Goal: Transaction & Acquisition: Book appointment/travel/reservation

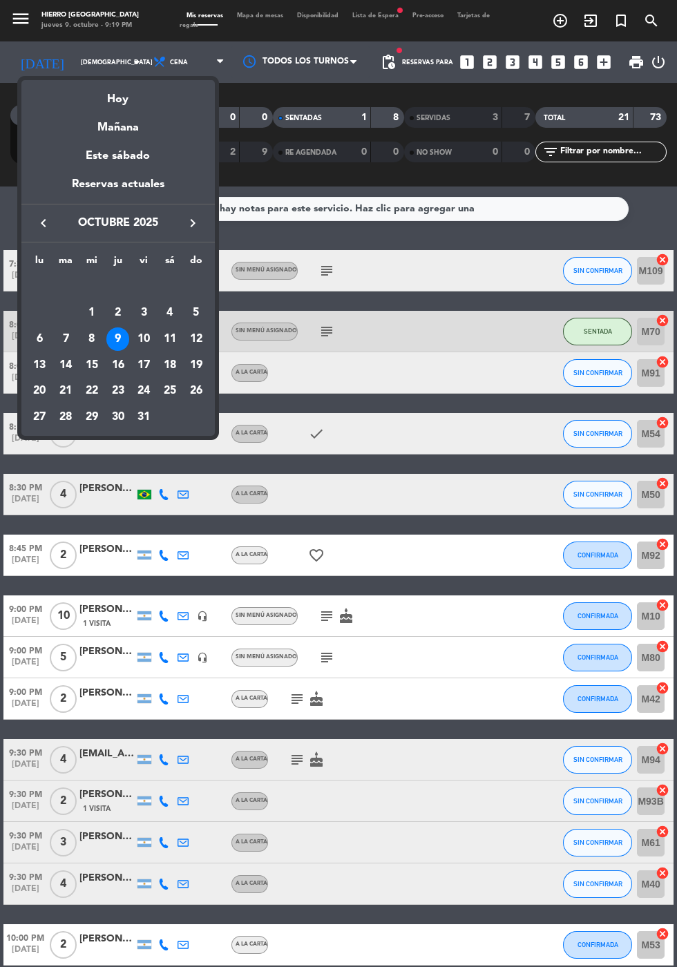
click at [142, 155] on div "Este sábado" at bounding box center [117, 156] width 193 height 39
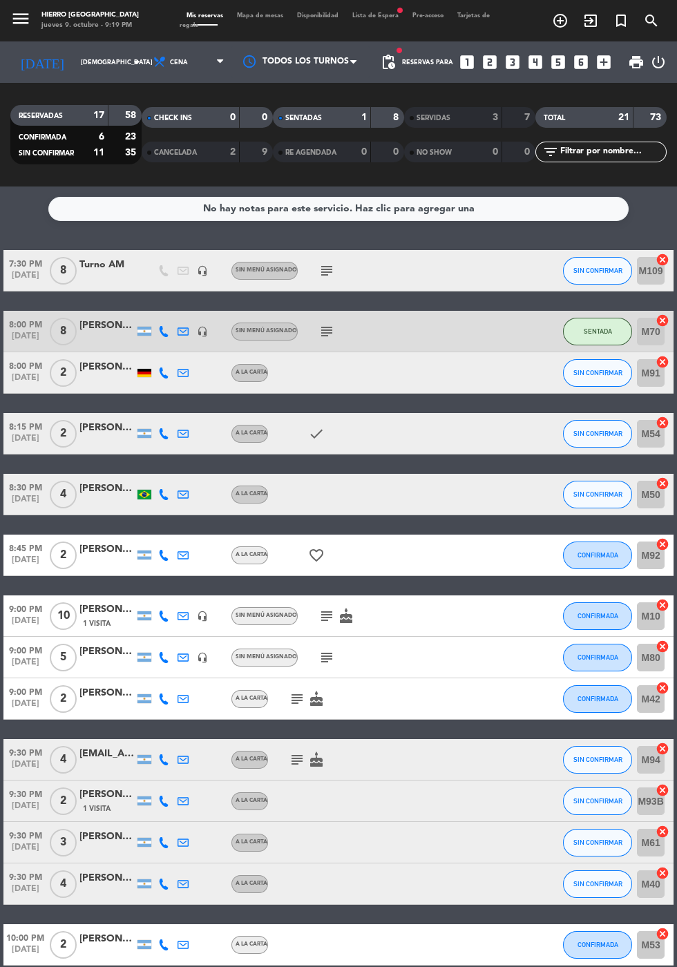
type input "sáb. [DATE]"
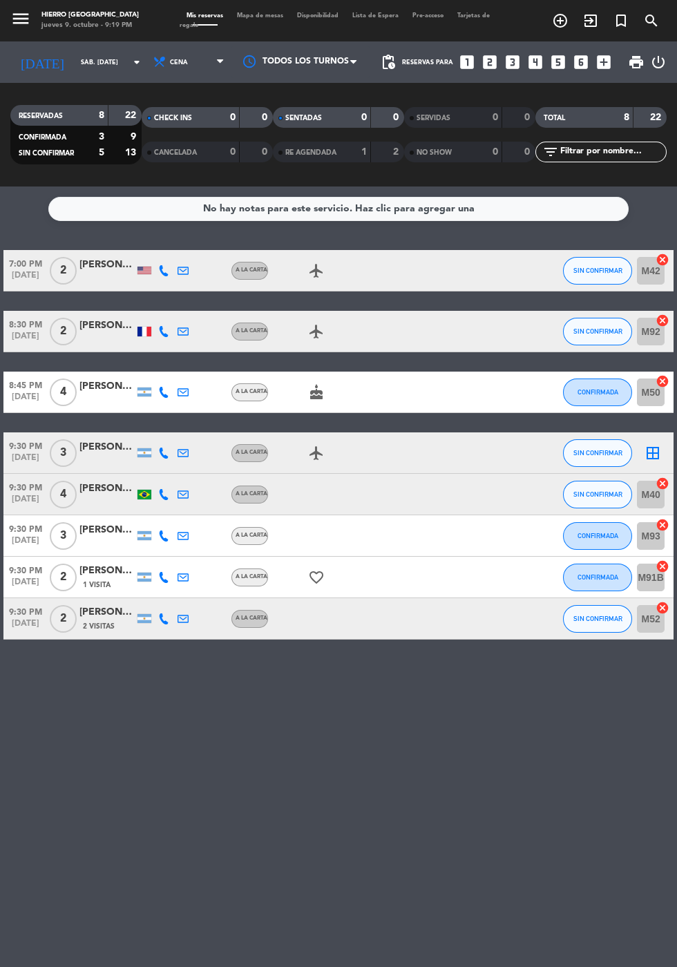
click at [557, 66] on icon "looks_5" at bounding box center [558, 62] width 18 height 18
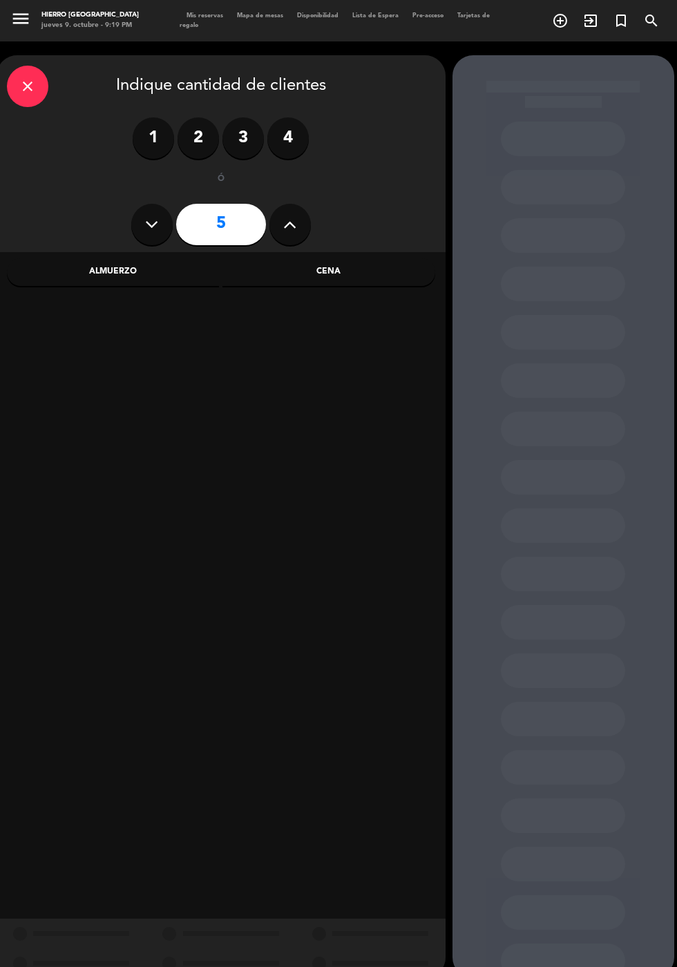
click at [368, 265] on div "Cena" at bounding box center [328, 272] width 213 height 28
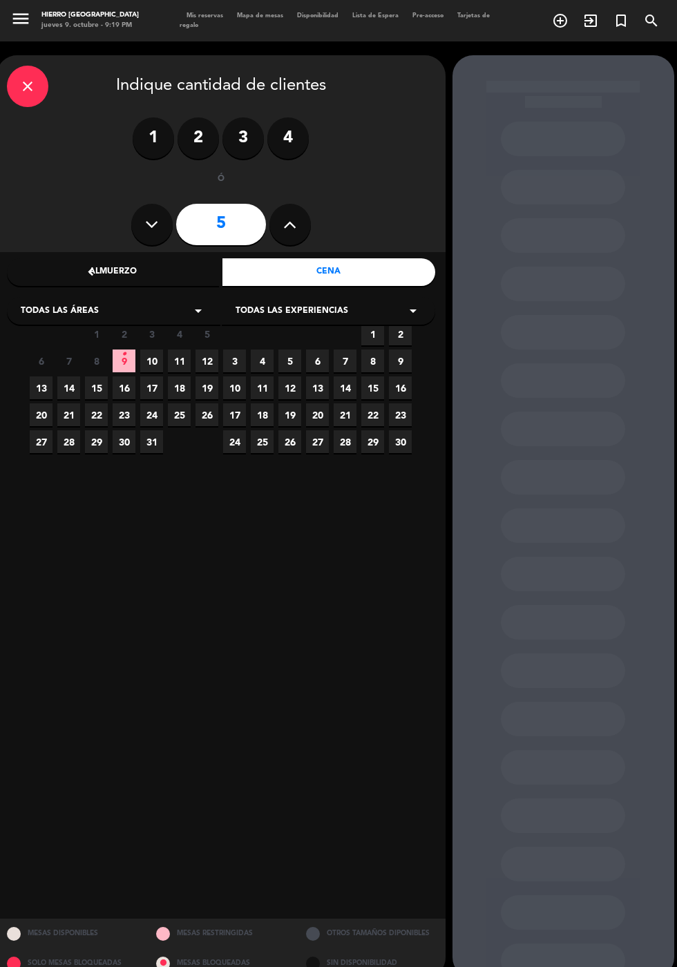
click at [178, 359] on span "11" at bounding box center [179, 361] width 23 height 23
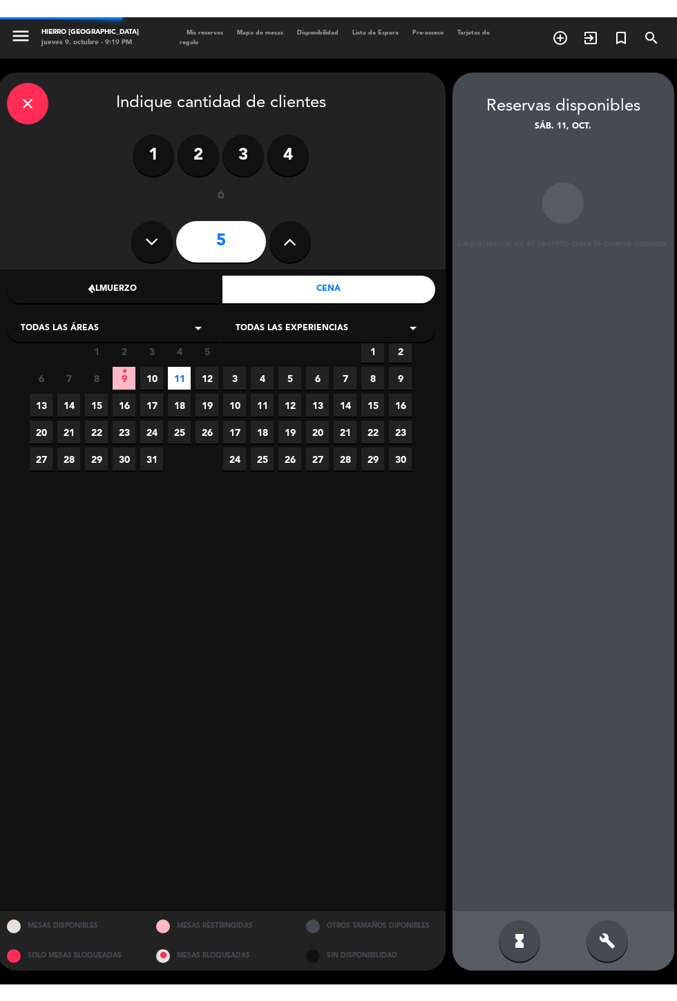
scroll to position [55, 0]
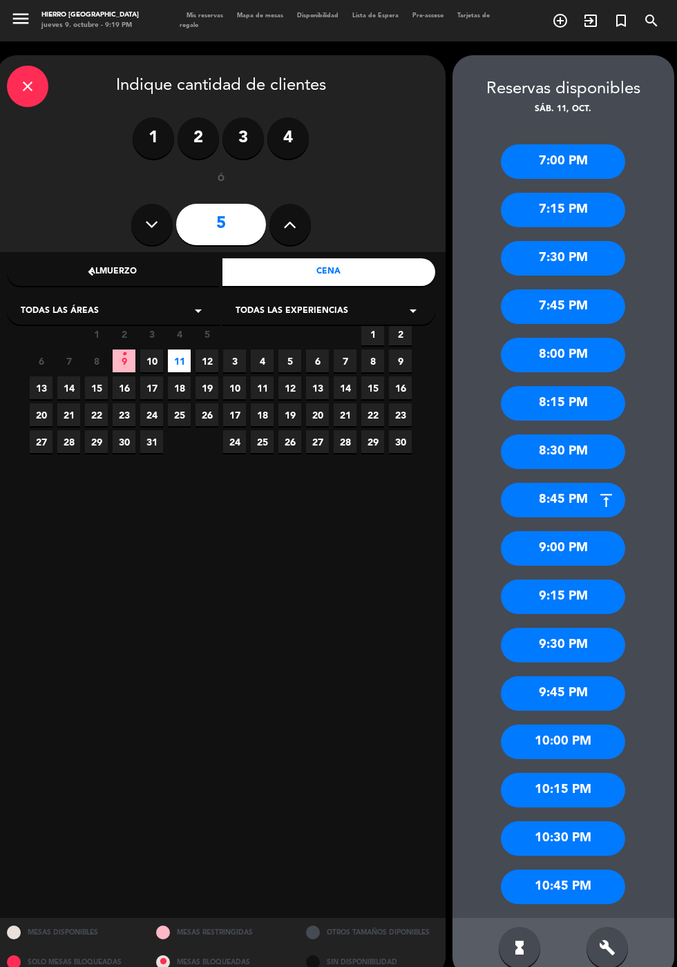
click at [572, 580] on div "9:15 PM" at bounding box center [563, 597] width 124 height 35
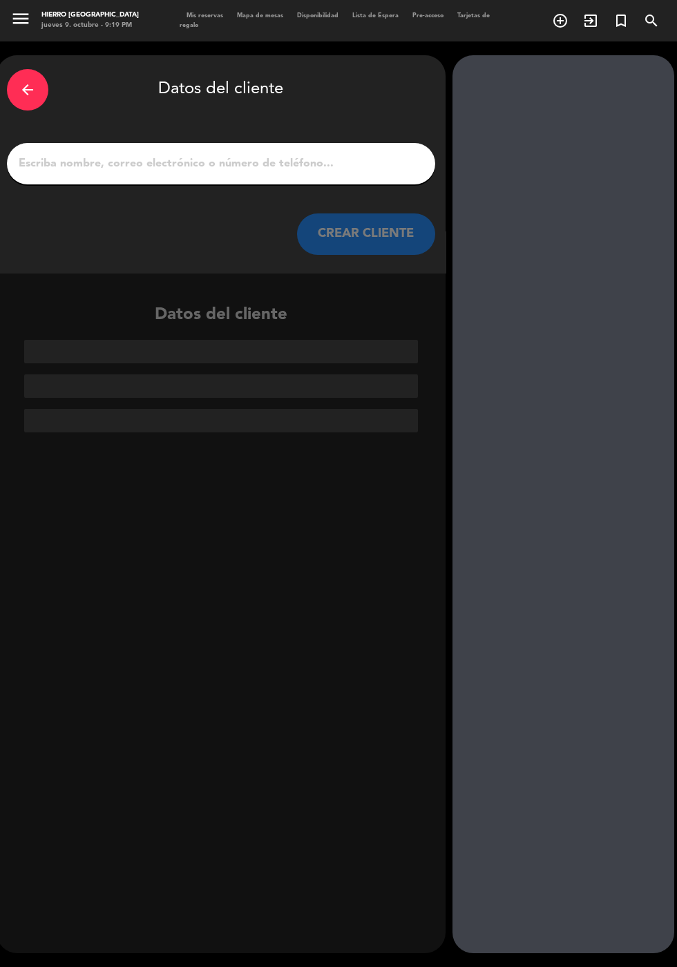
click at [356, 134] on div "arrow_back Datos del cliente CREAR CLIENTE" at bounding box center [221, 164] width 449 height 218
click at [73, 154] on input "1" at bounding box center [221, 163] width 408 height 19
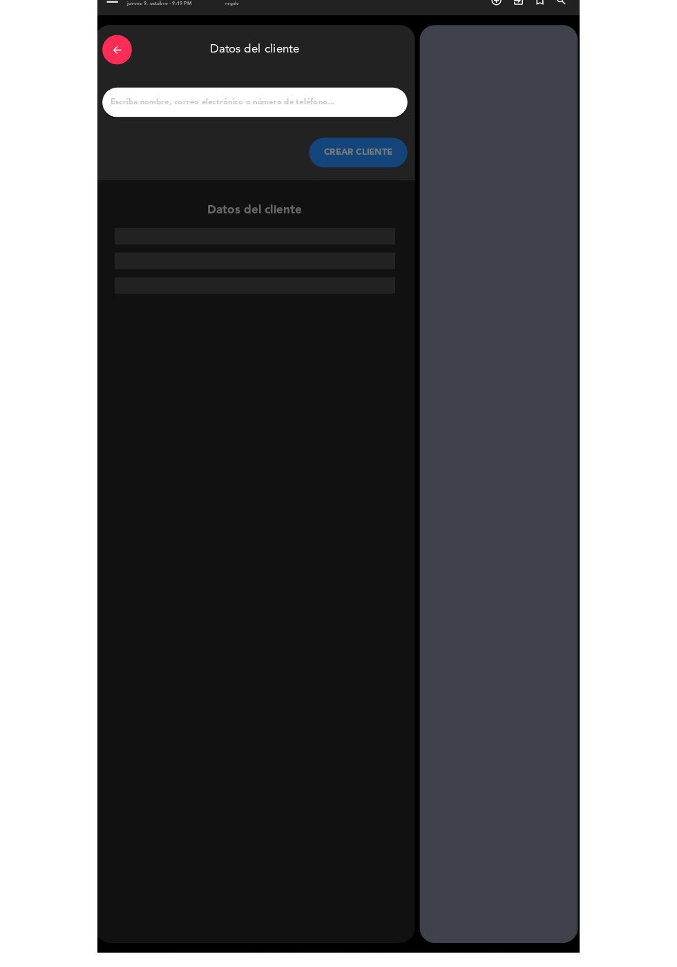
scroll to position [0, 0]
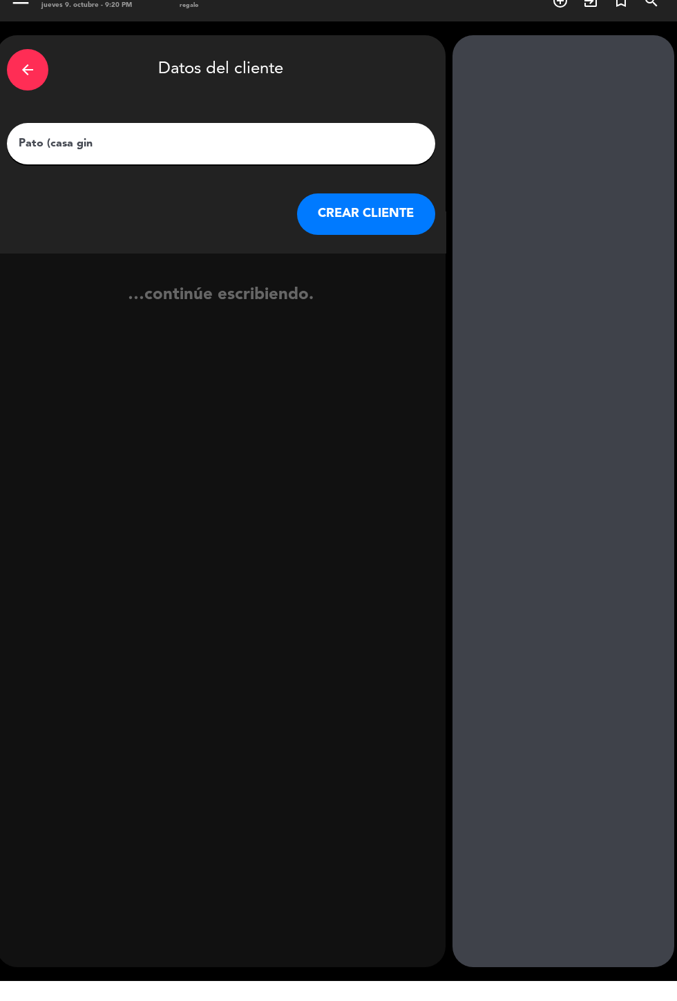
type input "Pato (casa gin)"
click at [417, 236] on button "CREAR CLIENTE" at bounding box center [366, 233] width 138 height 41
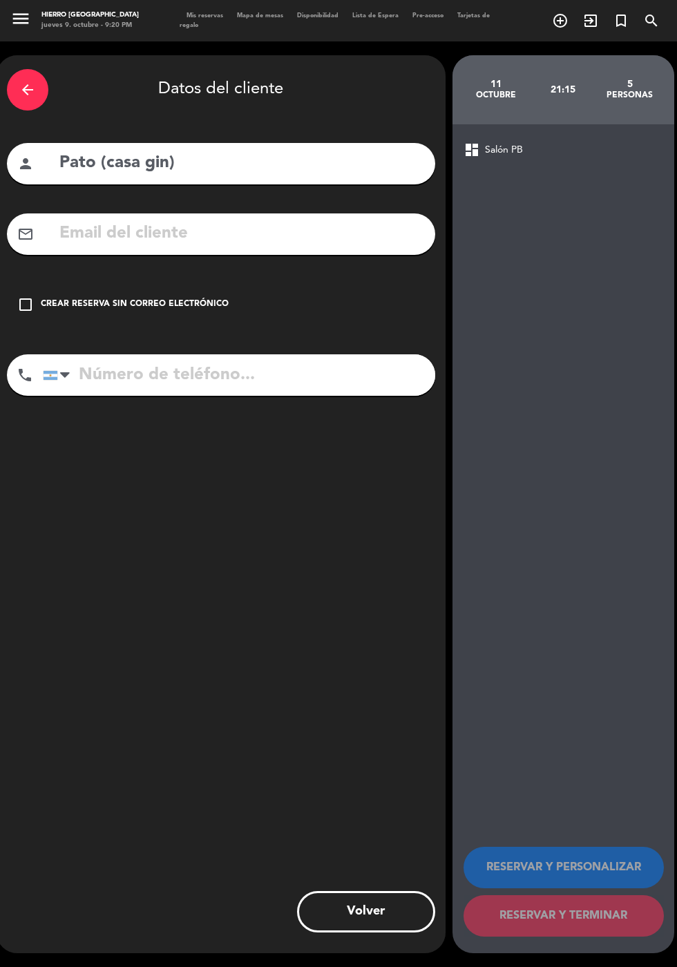
click at [39, 288] on div "check_box_outline_blank Crear reserva sin correo electrónico" at bounding box center [221, 304] width 428 height 41
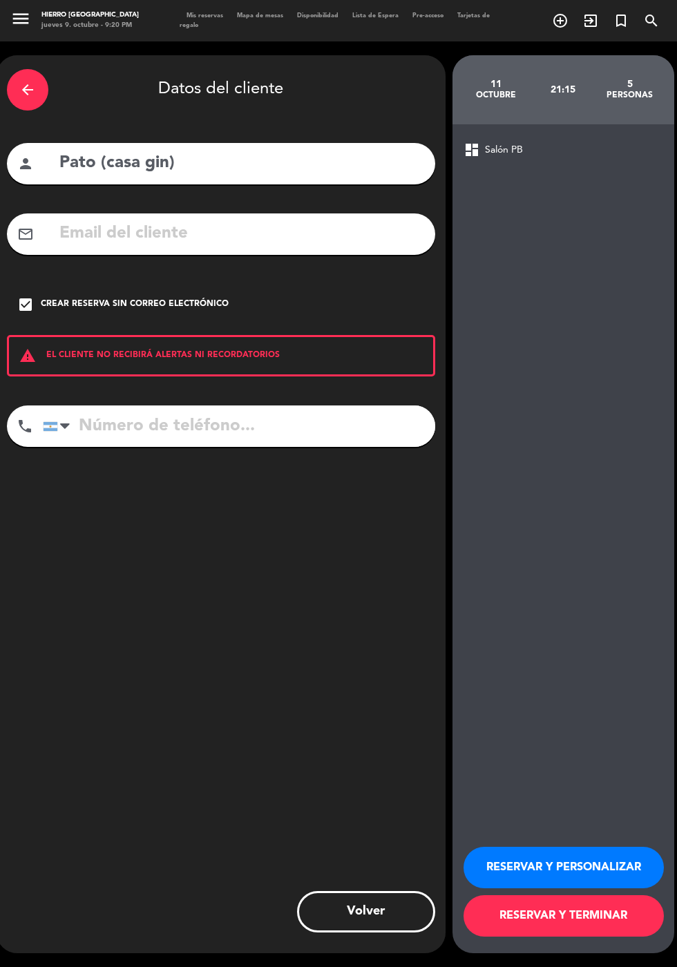
click at [578, 888] on button "RESERVAR Y PERSONALIZAR" at bounding box center [564, 867] width 200 height 41
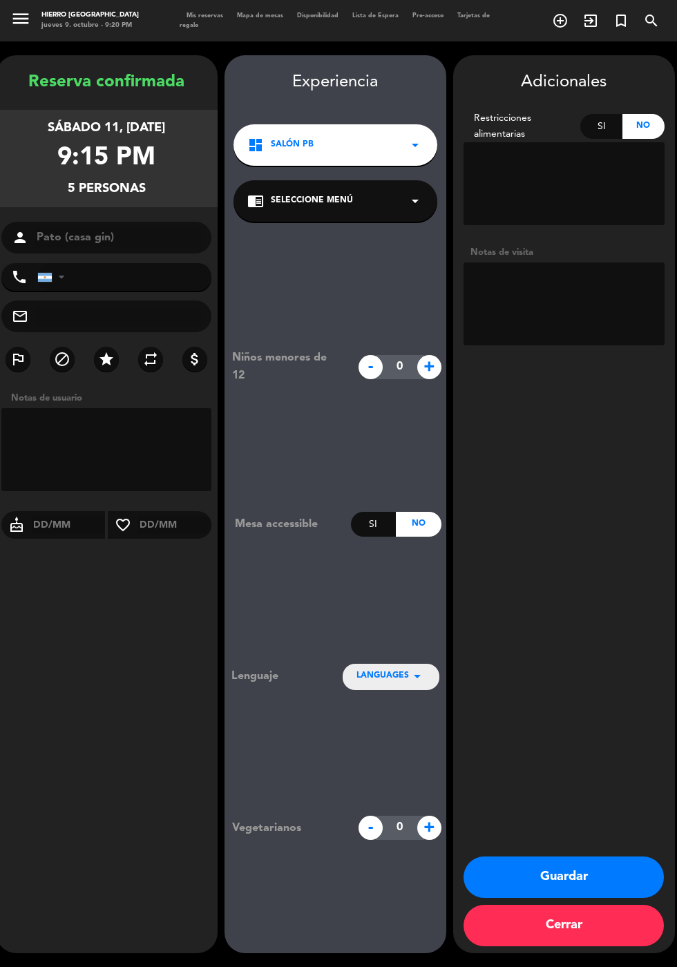
click at [597, 316] on textarea at bounding box center [564, 304] width 201 height 83
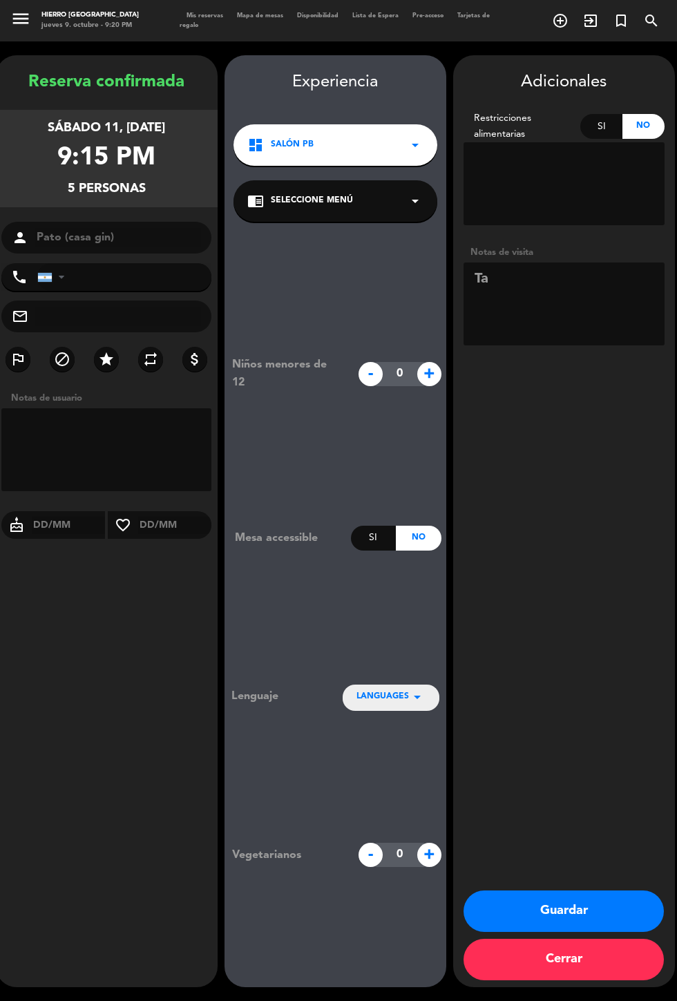
type textarea "T"
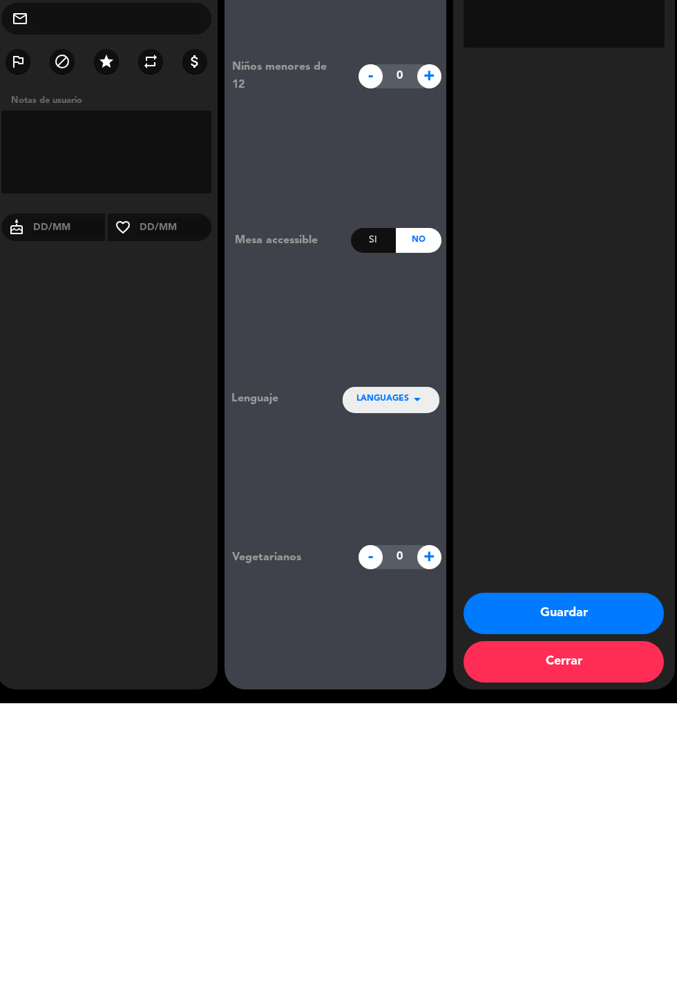
scroll to position [35, 0]
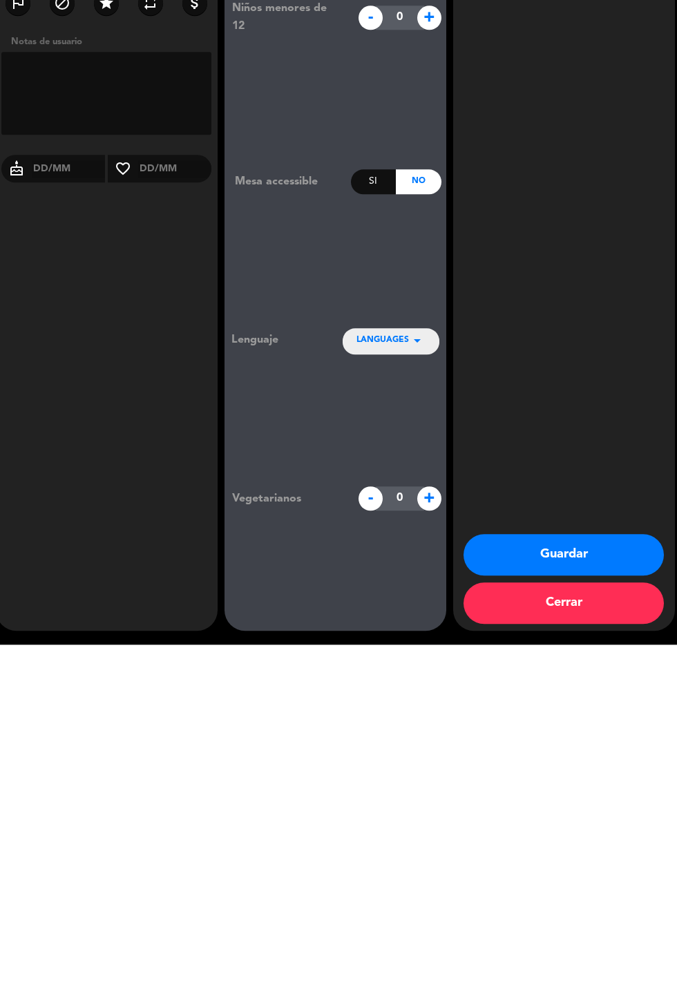
type textarea "Rsva Fran M80 20%"
click at [608, 909] on button "Guardar" at bounding box center [564, 911] width 200 height 41
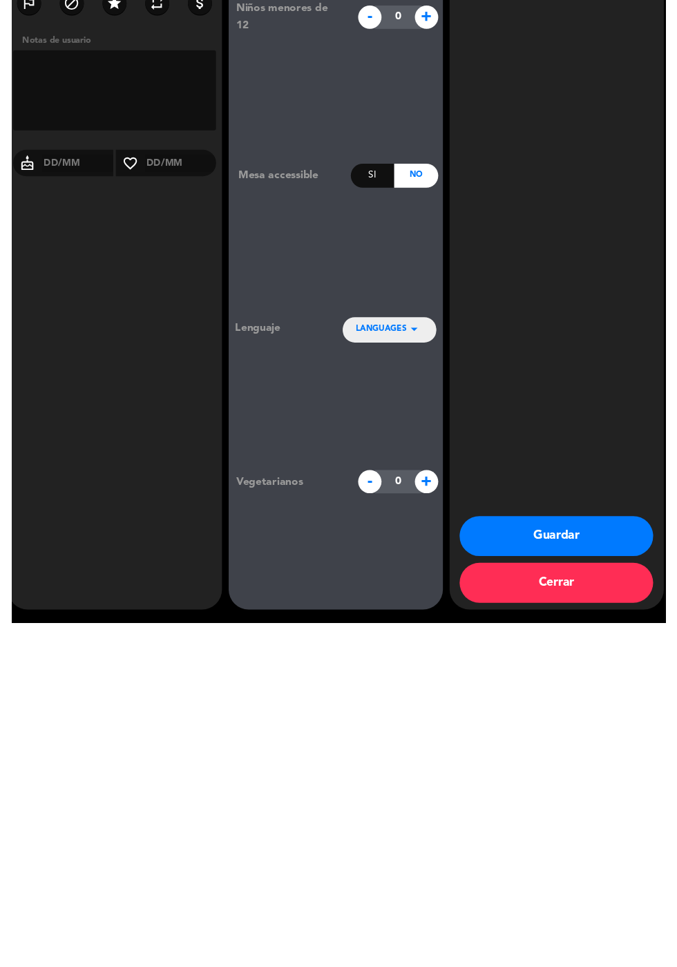
scroll to position [0, 0]
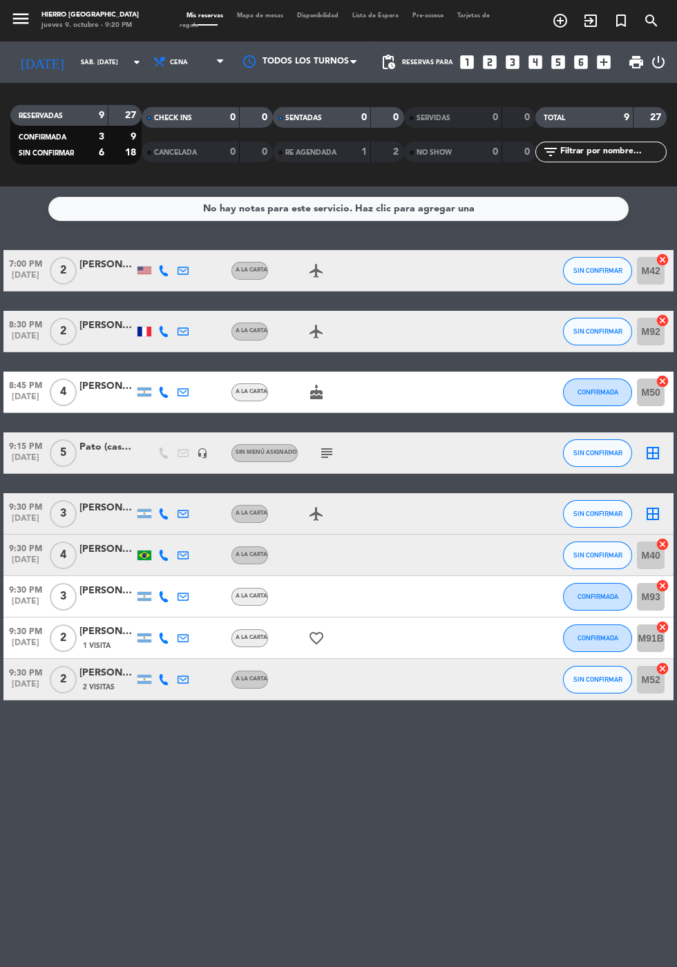
click at [74, 52] on input "sáb. [DATE]" at bounding box center [117, 62] width 87 height 21
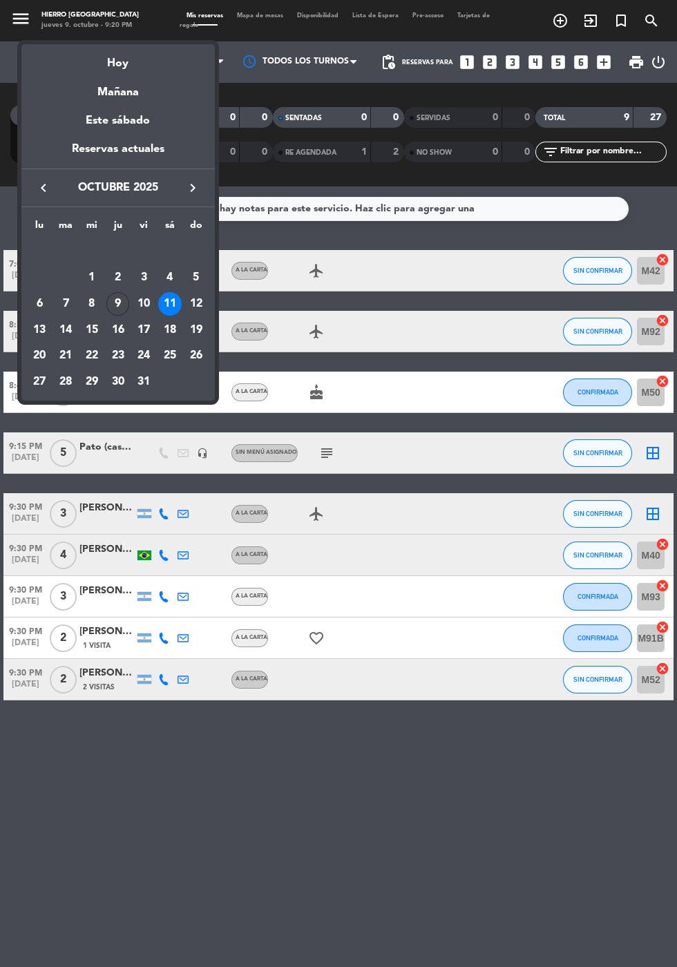
click at [77, 64] on div "Hoy" at bounding box center [117, 58] width 193 height 28
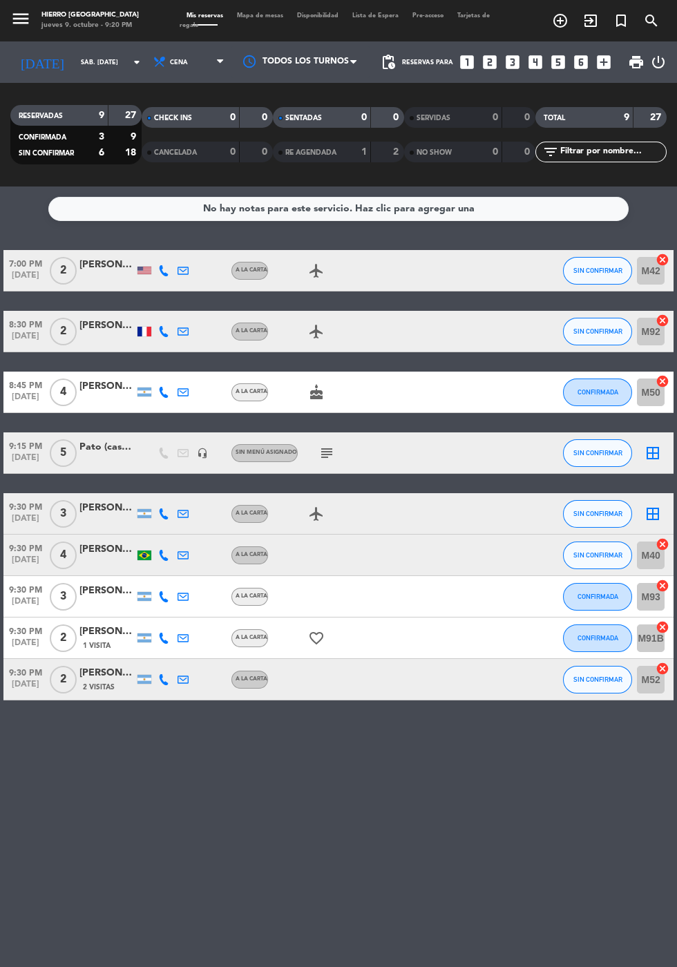
type input "[DEMOGRAPHIC_DATA] [DATE]"
